Goal: Information Seeking & Learning: Learn about a topic

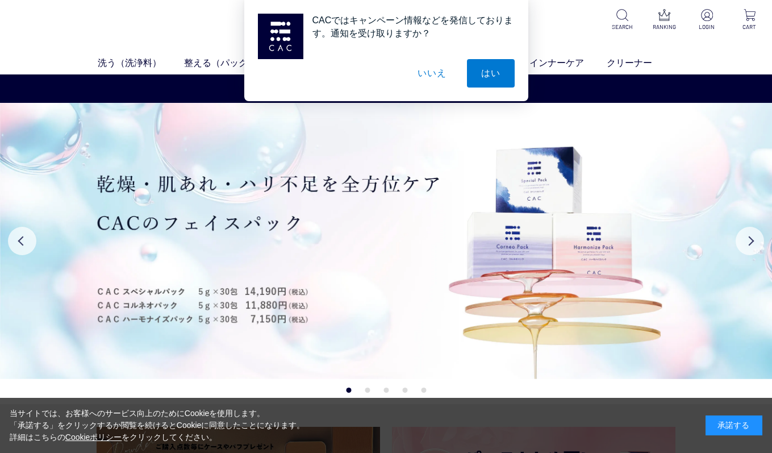
click at [438, 72] on button "いいえ" at bounding box center [431, 73] width 57 height 28
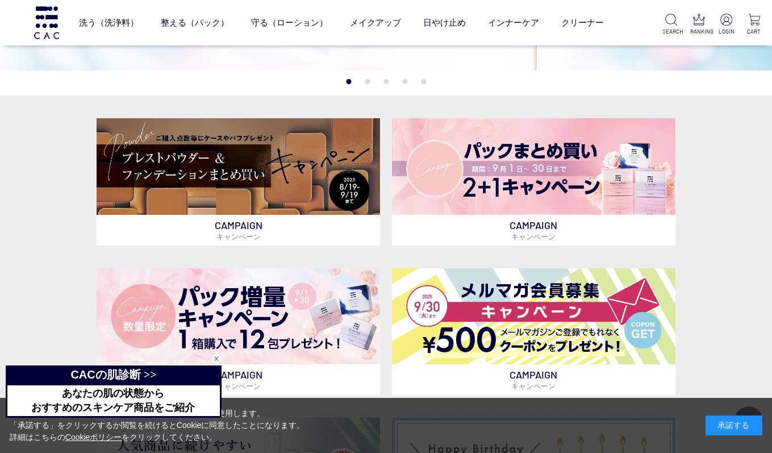
scroll to position [242, 0]
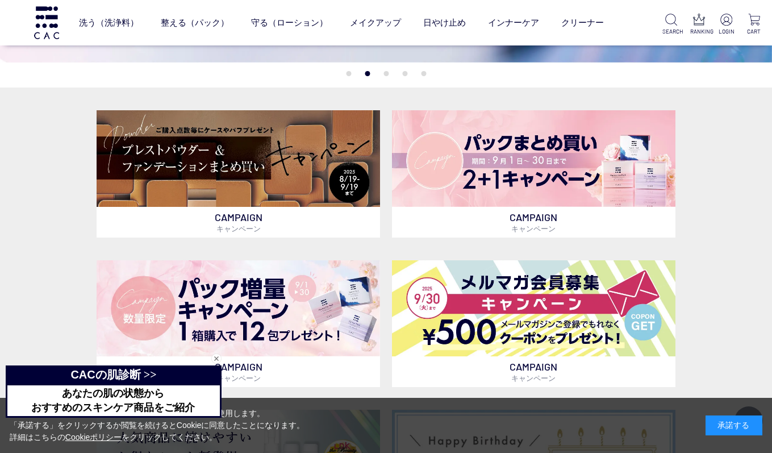
click at [143, 406] on span "おすすめのスキンケア商品をご紹介" at bounding box center [113, 407] width 164 height 11
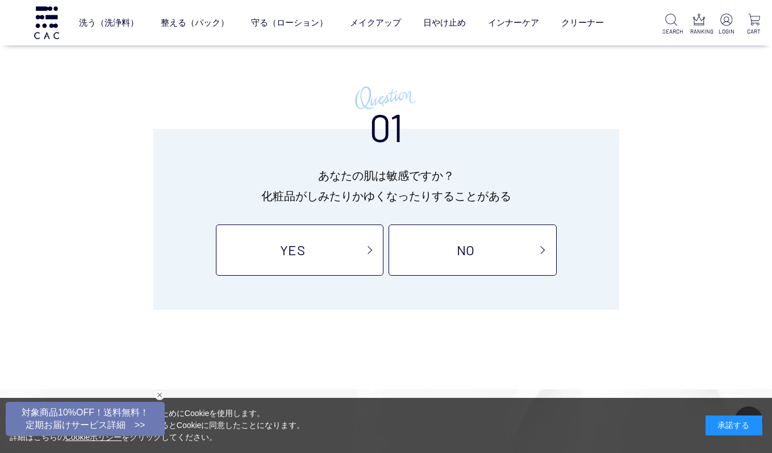
scroll to position [94, 0]
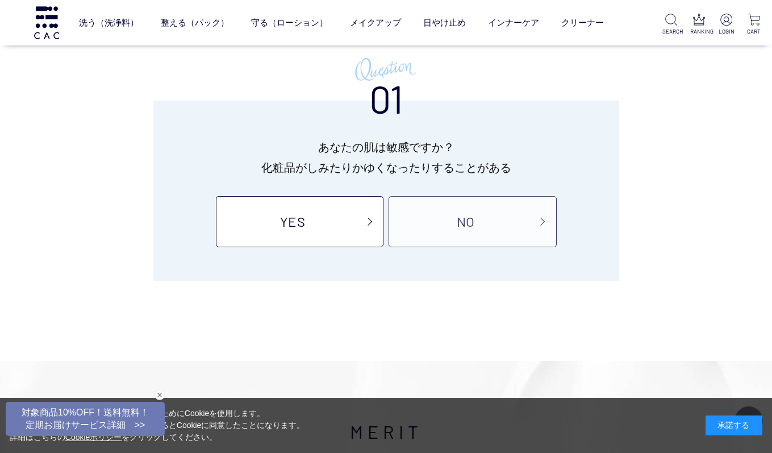
click at [465, 223] on link "NO" at bounding box center [473, 221] width 168 height 51
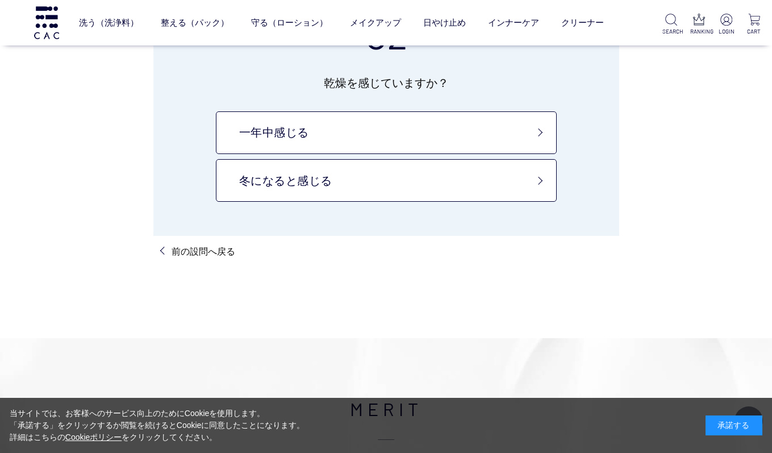
scroll to position [123, 0]
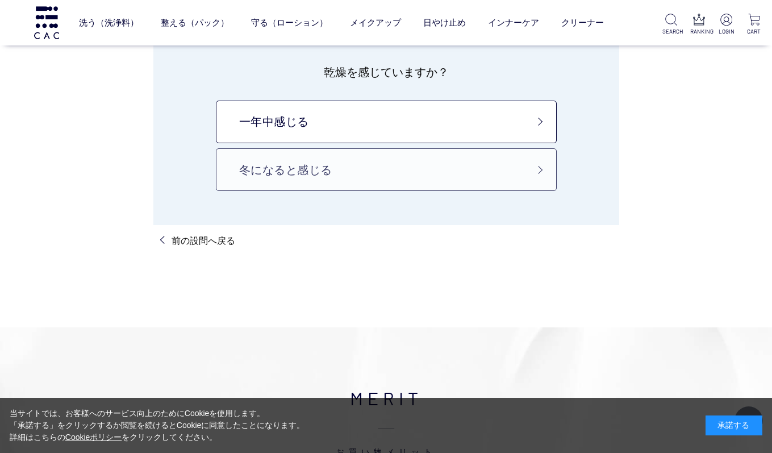
click at [386, 173] on link "冬になると感じる" at bounding box center [386, 169] width 341 height 43
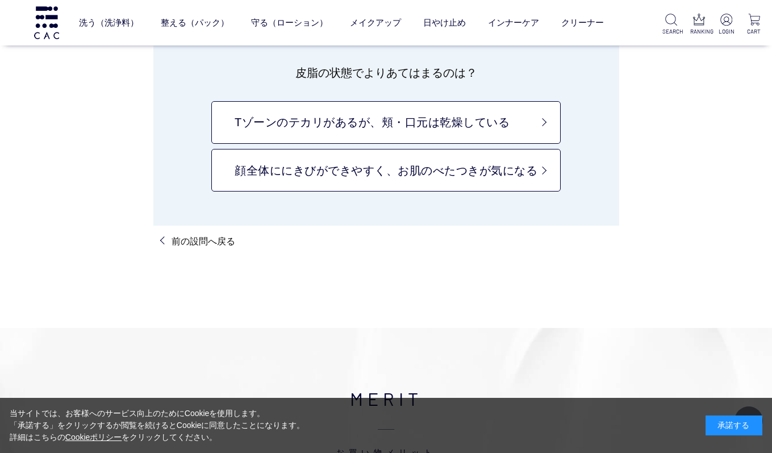
scroll to position [119, 0]
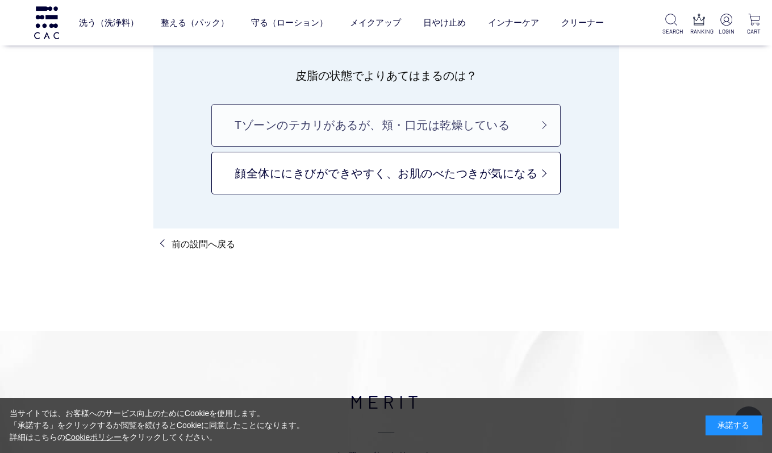
click at [414, 125] on link "Tゾーンのテカリがあるが、頬・口元は乾燥している" at bounding box center [386, 125] width 350 height 43
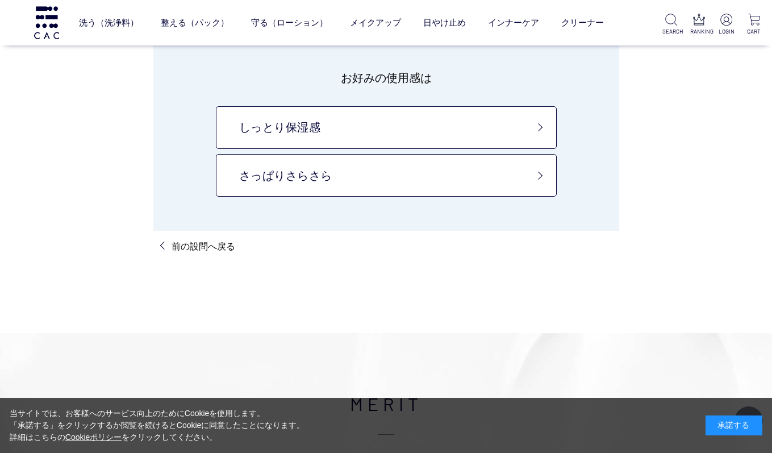
scroll to position [103, 0]
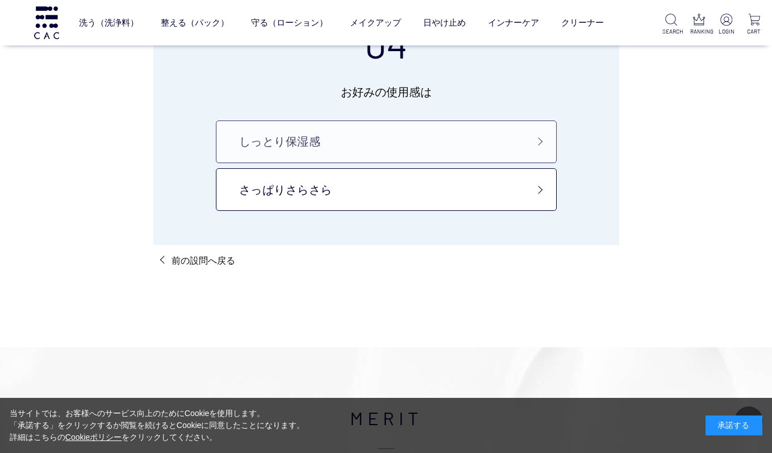
click at [418, 152] on link "しっとり保湿感" at bounding box center [386, 141] width 341 height 43
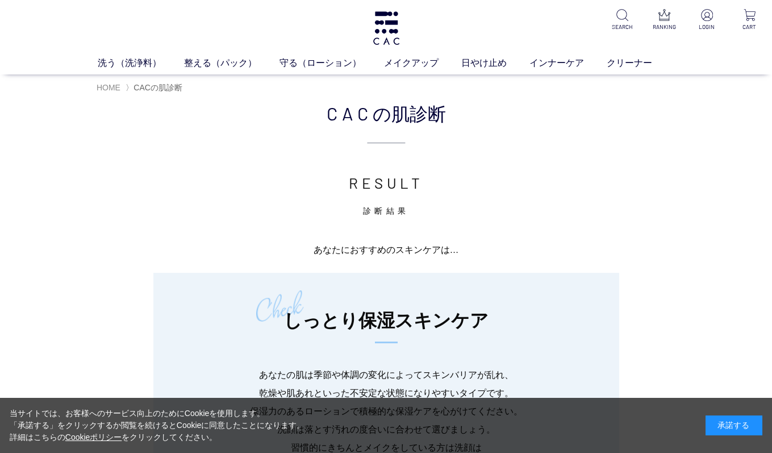
click at [109, 87] on span "HOME" at bounding box center [109, 87] width 24 height 9
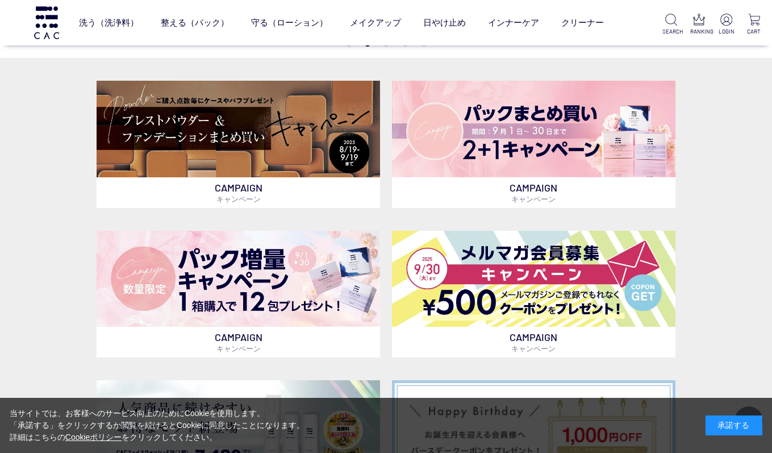
scroll to position [273, 0]
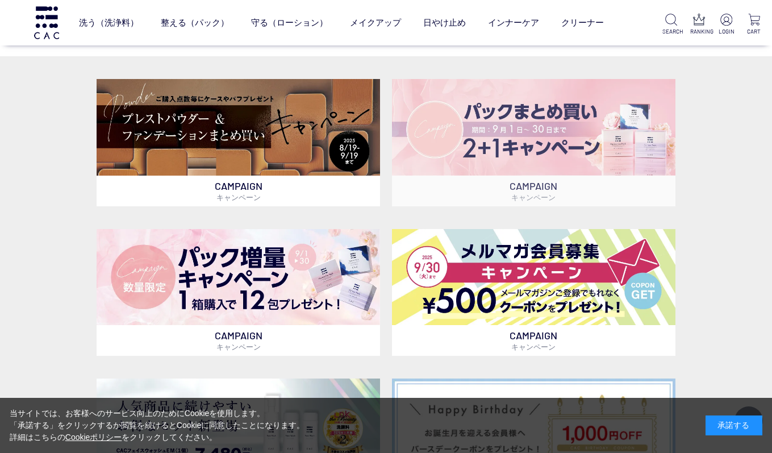
click at [459, 130] on img at bounding box center [534, 127] width 284 height 96
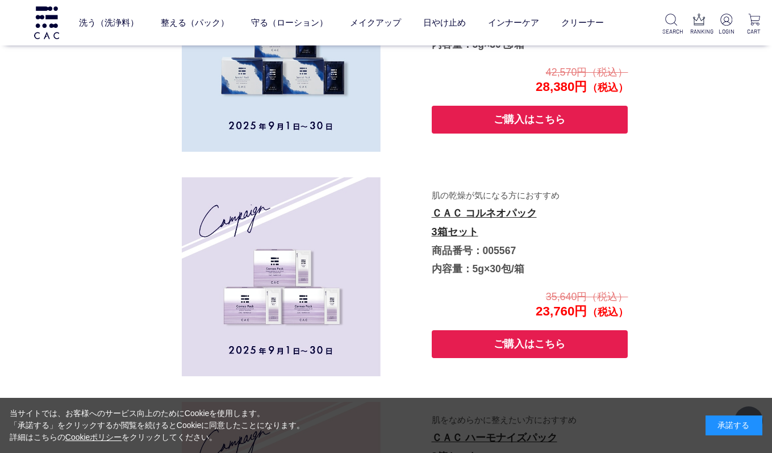
scroll to position [1994, 0]
